Goal: Complete application form

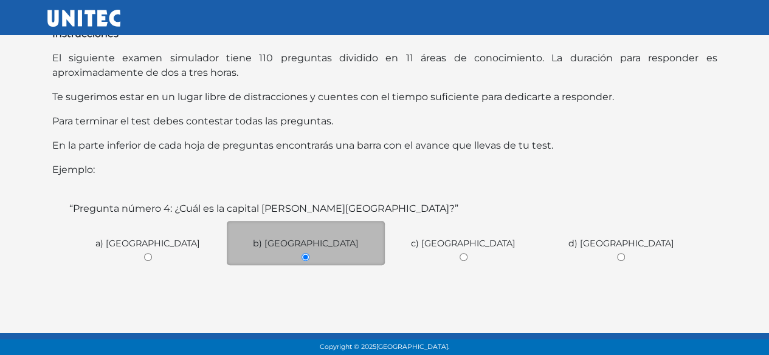
scroll to position [270, 0]
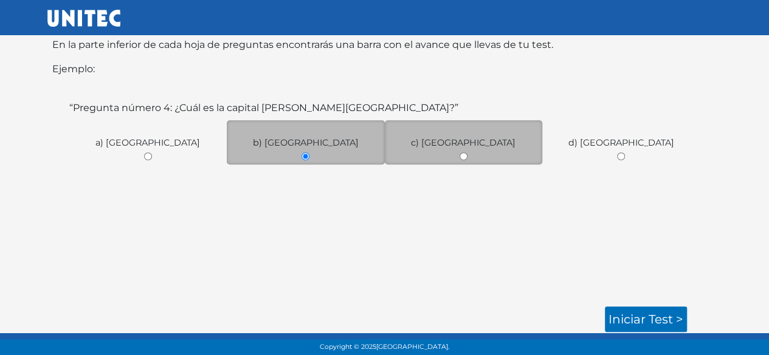
click at [474, 154] on div "c) [GEOGRAPHIC_DATA]" at bounding box center [464, 142] width 158 height 44
click at [463, 158] on input "radio" at bounding box center [463, 156] width 8 height 8
radio input "true"
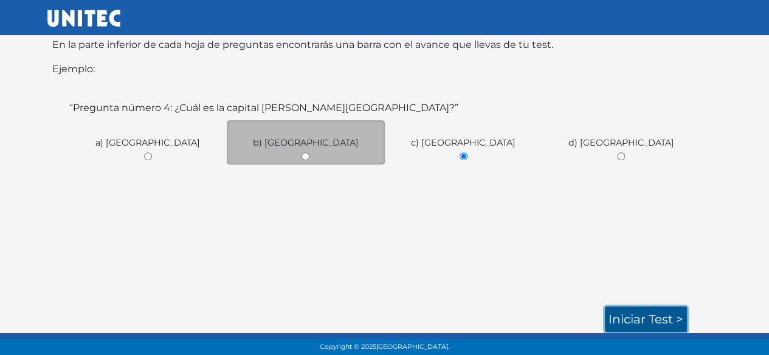
click at [665, 321] on link "Iniciar test >" at bounding box center [646, 320] width 82 height 26
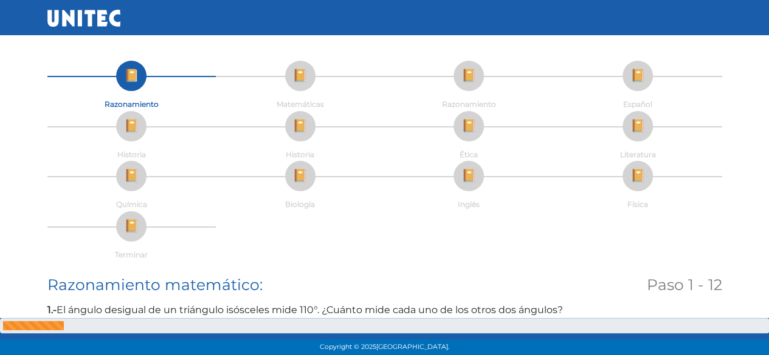
scroll to position [182, 0]
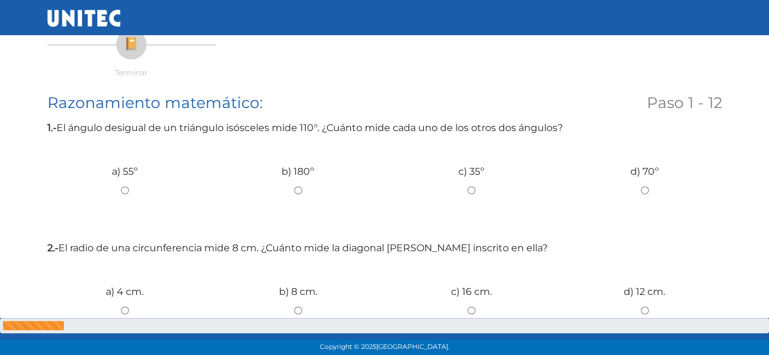
click at [123, 188] on input "a) 55º" at bounding box center [124, 191] width 155 height 8
radio input "true"
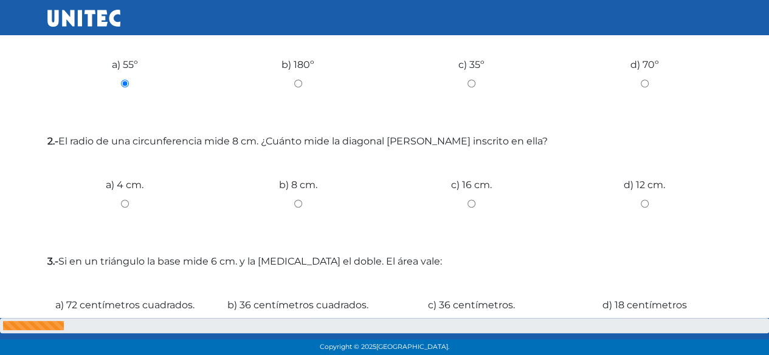
scroll to position [304, 0]
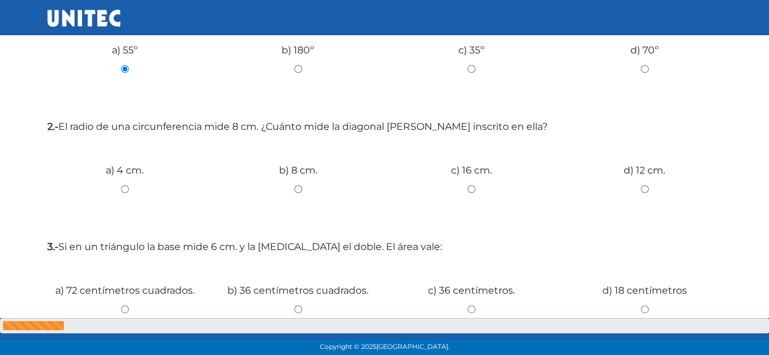
click at [122, 190] on input "a) 4 cm." at bounding box center [124, 189] width 155 height 8
radio input "true"
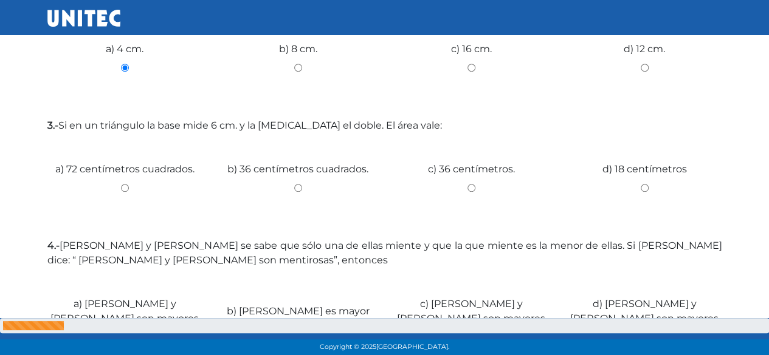
scroll to position [486, 0]
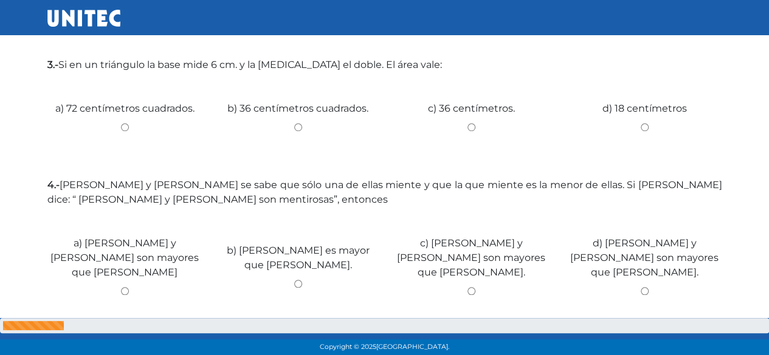
click at [121, 127] on input "a) 72 centímetros cuadrados." at bounding box center [124, 127] width 155 height 8
radio input "true"
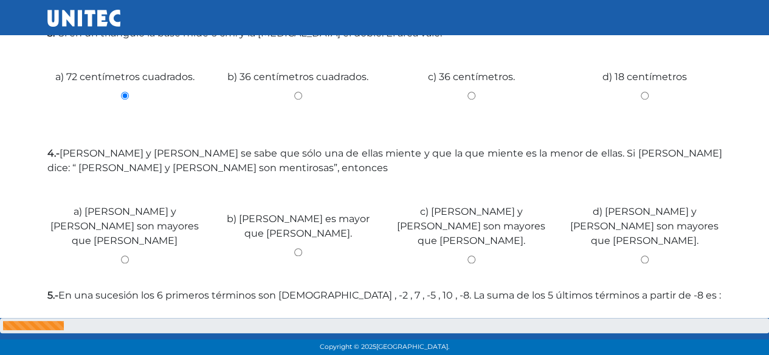
scroll to position [578, 0]
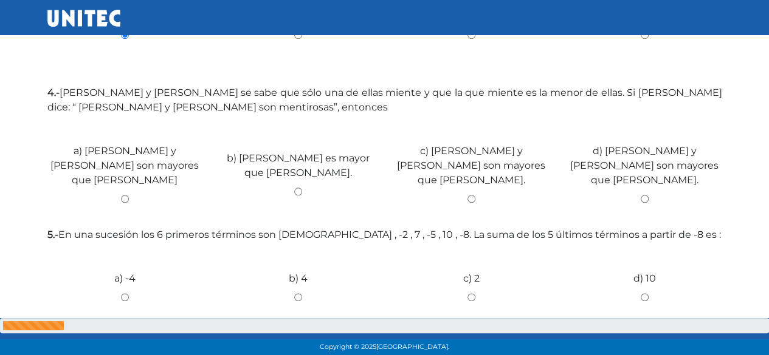
click at [294, 188] on input "b) Betty es mayor que Carla." at bounding box center [298, 192] width 155 height 8
radio input "true"
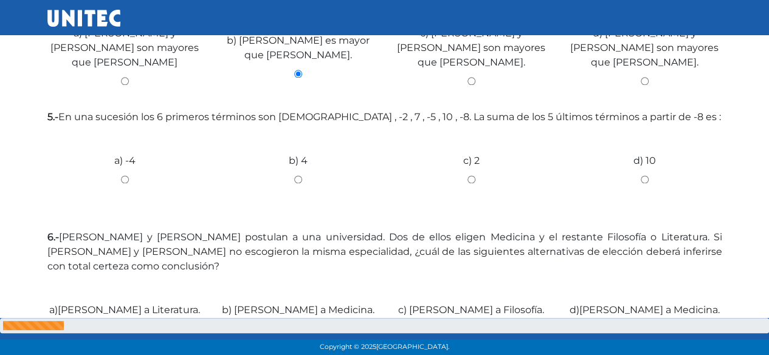
scroll to position [700, 0]
